Goal: Task Accomplishment & Management: Manage account settings

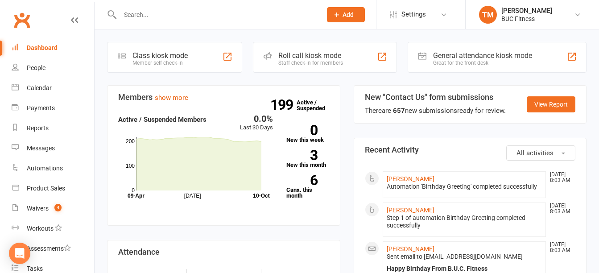
click at [153, 15] on input "text" at bounding box center [216, 14] width 198 height 12
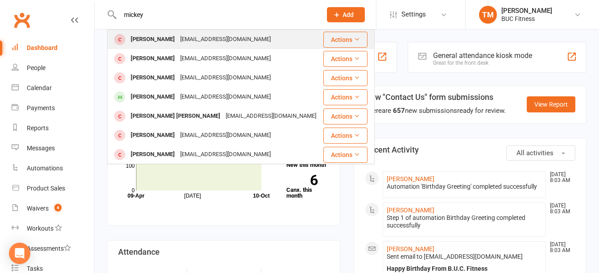
type input "mickey"
click at [168, 37] on div "[PERSON_NAME]" at bounding box center [152, 39] width 49 height 13
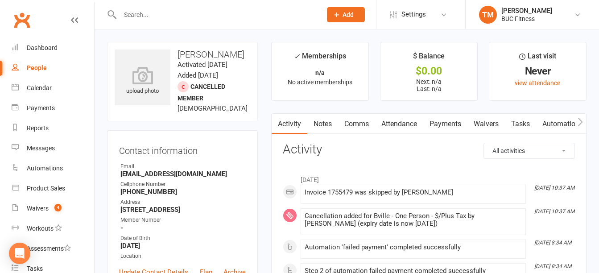
click at [481, 124] on link "Waivers" at bounding box center [485, 124] width 37 height 21
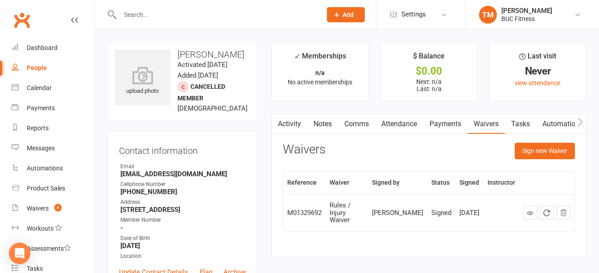
click at [323, 121] on link "Notes" at bounding box center [322, 124] width 31 height 21
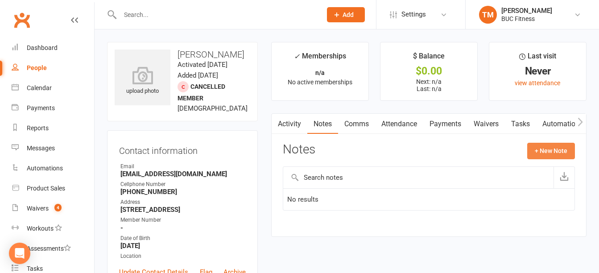
click at [548, 157] on button "+ New Note" at bounding box center [551, 151] width 48 height 16
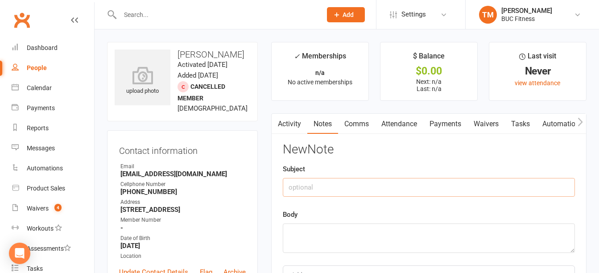
click at [345, 192] on input "text" at bounding box center [429, 187] width 292 height 19
type input "One Month [DATE]"
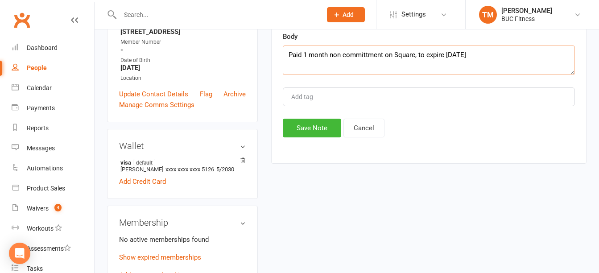
scroll to position [178, 0]
type textarea "Paid 1 month non committment on Square, to expire [DATE]"
click at [305, 124] on button "Save Note" at bounding box center [312, 127] width 58 height 19
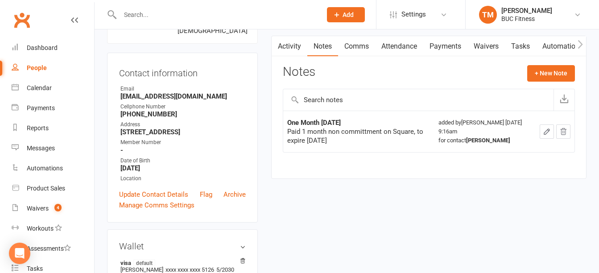
scroll to position [0, 0]
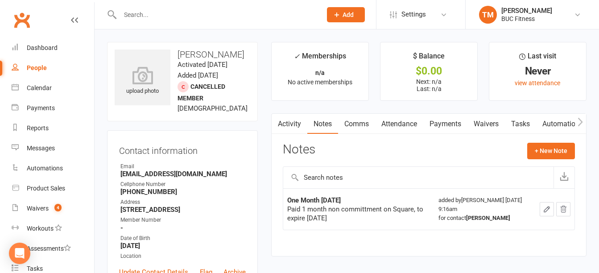
click at [153, 19] on input "text" at bounding box center [216, 14] width 198 height 12
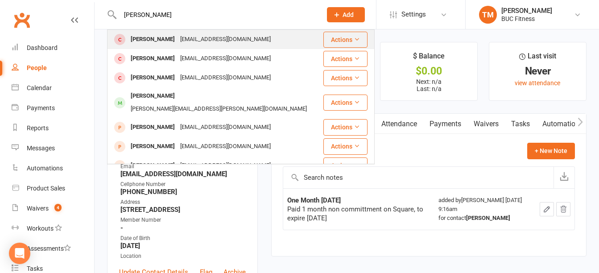
type input "[PERSON_NAME]"
click at [161, 42] on div "[PERSON_NAME]" at bounding box center [152, 39] width 49 height 13
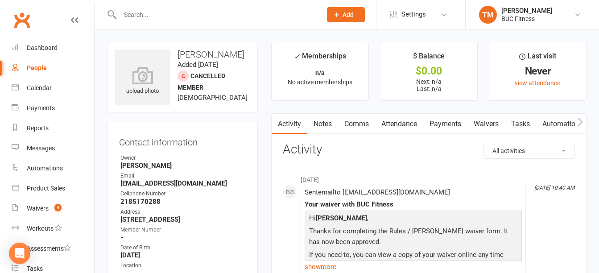
click at [326, 128] on link "Notes" at bounding box center [322, 124] width 31 height 21
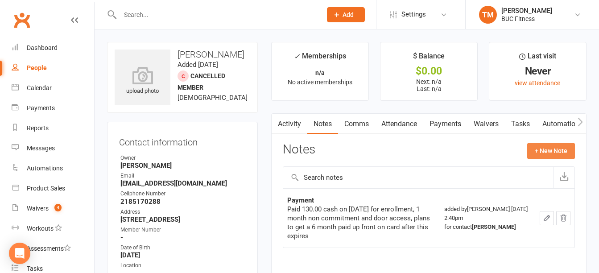
click at [564, 152] on button "+ New Note" at bounding box center [551, 151] width 48 height 16
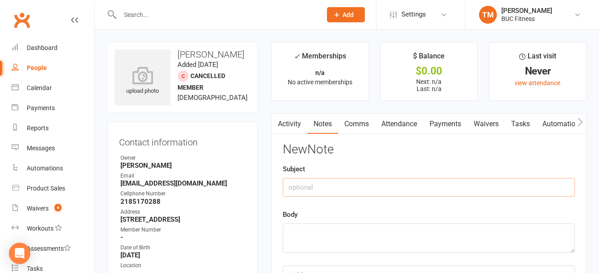
click at [352, 180] on input "text" at bounding box center [429, 187] width 292 height 19
type input "6 months up front"
click at [290, 234] on textarea at bounding box center [429, 237] width 292 height 29
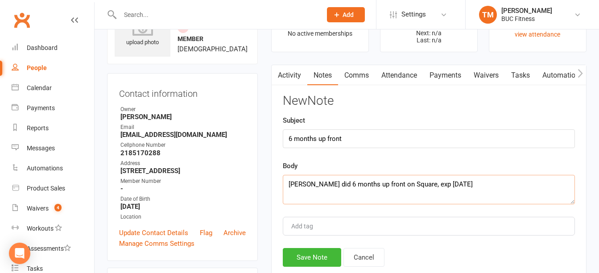
scroll to position [134, 0]
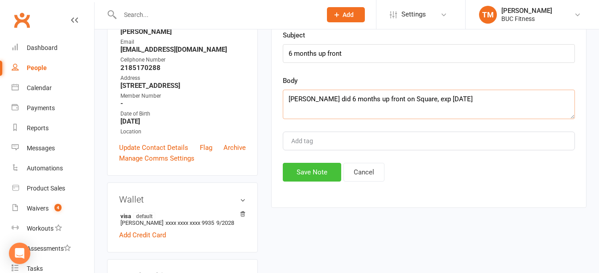
type textarea "[PERSON_NAME] did 6 months up front on Square, exp [DATE]"
click at [305, 165] on button "Save Note" at bounding box center [312, 172] width 58 height 19
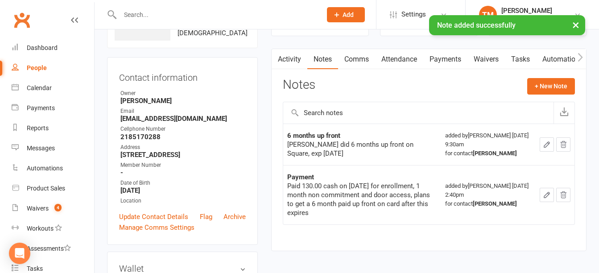
scroll to position [0, 0]
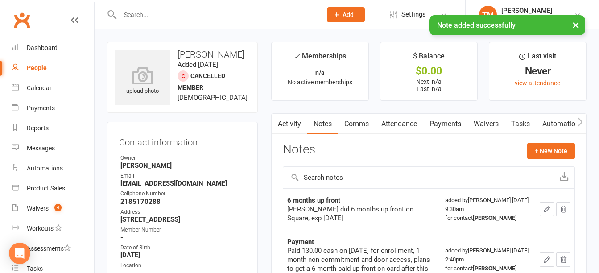
click at [496, 122] on link "Waivers" at bounding box center [485, 124] width 37 height 21
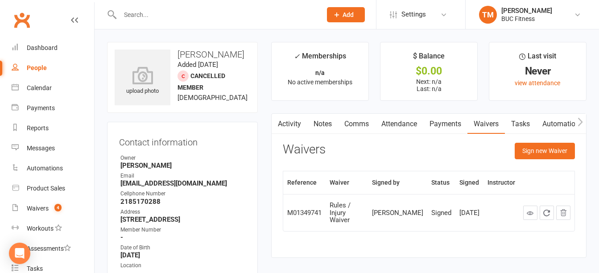
click at [327, 128] on link "Notes" at bounding box center [322, 124] width 31 height 21
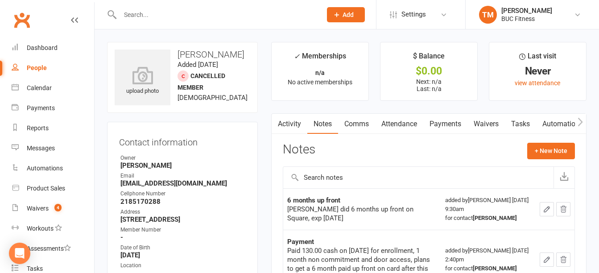
click at [147, 13] on input "text" at bounding box center [216, 14] width 198 height 12
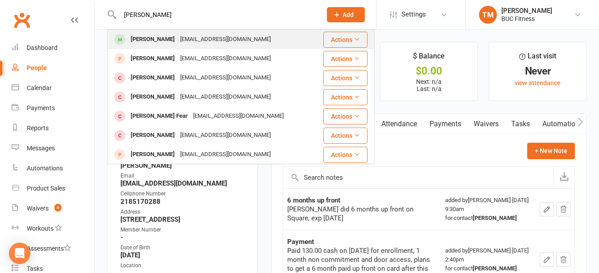
type input "[PERSON_NAME]"
click at [186, 34] on div "[EMAIL_ADDRESS][DOMAIN_NAME]" at bounding box center [225, 39] width 96 height 13
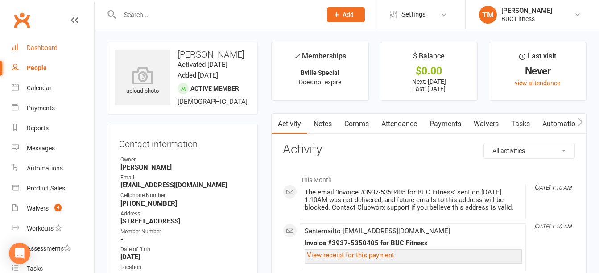
click at [36, 43] on link "Dashboard" at bounding box center [53, 48] width 82 height 20
